Goal: Task Accomplishment & Management: Use online tool/utility

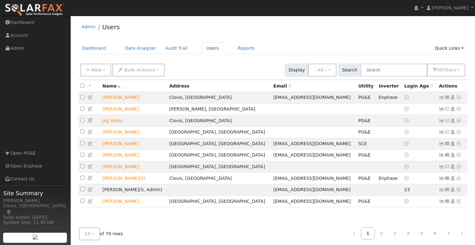
click at [355, 37] on div "Admin Users" at bounding box center [273, 28] width 392 height 19
click at [318, 30] on div "Admin Users" at bounding box center [273, 28] width 392 height 19
click at [459, 122] on icon at bounding box center [459, 120] width 6 height 4
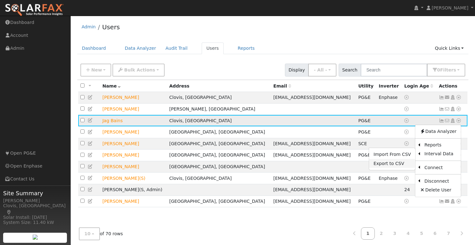
click at [390, 162] on link "Export to CSV" at bounding box center [392, 163] width 46 height 9
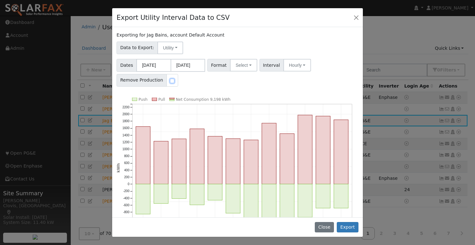
click at [170, 80] on input "checkbox" at bounding box center [172, 81] width 4 height 4
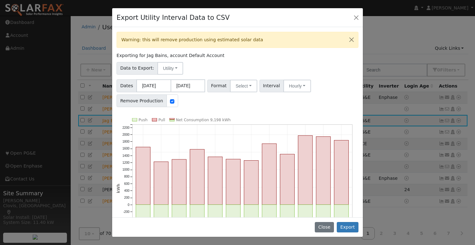
click at [167, 97] on div at bounding box center [173, 100] width 12 height 13
click at [170, 101] on input "checkbox" at bounding box center [172, 101] width 4 height 4
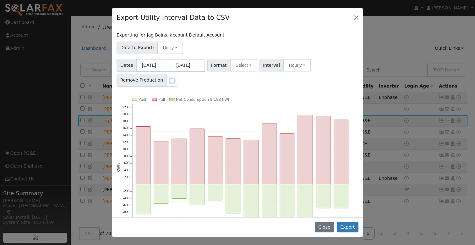
click at [170, 82] on input "checkbox" at bounding box center [172, 81] width 4 height 4
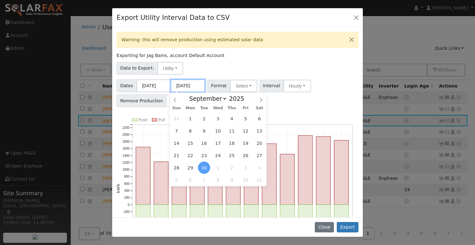
click at [171, 84] on input "[DATE]" at bounding box center [188, 85] width 35 height 13
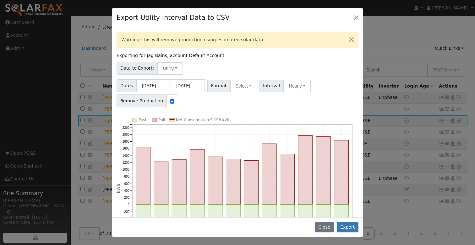
drag, startPoint x: 164, startPoint y: 99, endPoint x: 168, endPoint y: 99, distance: 3.8
click at [167, 99] on div at bounding box center [173, 100] width 12 height 13
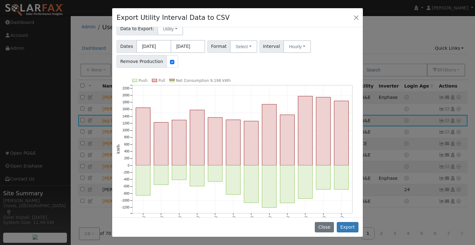
scroll to position [40, 0]
click at [170, 60] on input "checkbox" at bounding box center [172, 61] width 4 height 4
checkbox input "false"
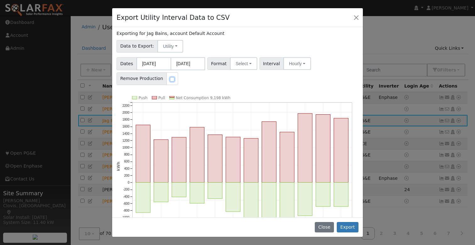
scroll to position [0, 0]
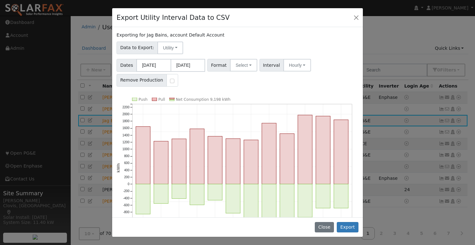
click at [279, 44] on div "Data to Export: Utility Utility Solar" at bounding box center [238, 46] width 244 height 15
click at [356, 18] on button "Close" at bounding box center [356, 17] width 9 height 9
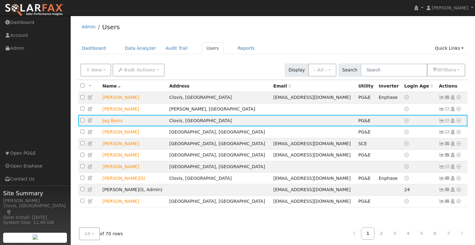
click at [317, 40] on div "Admin Users Dashboard Data Analyzer Audit Trail Users Reports Quick Links Quick…" at bounding box center [273, 134] width 398 height 230
